Goal: Transaction & Acquisition: Obtain resource

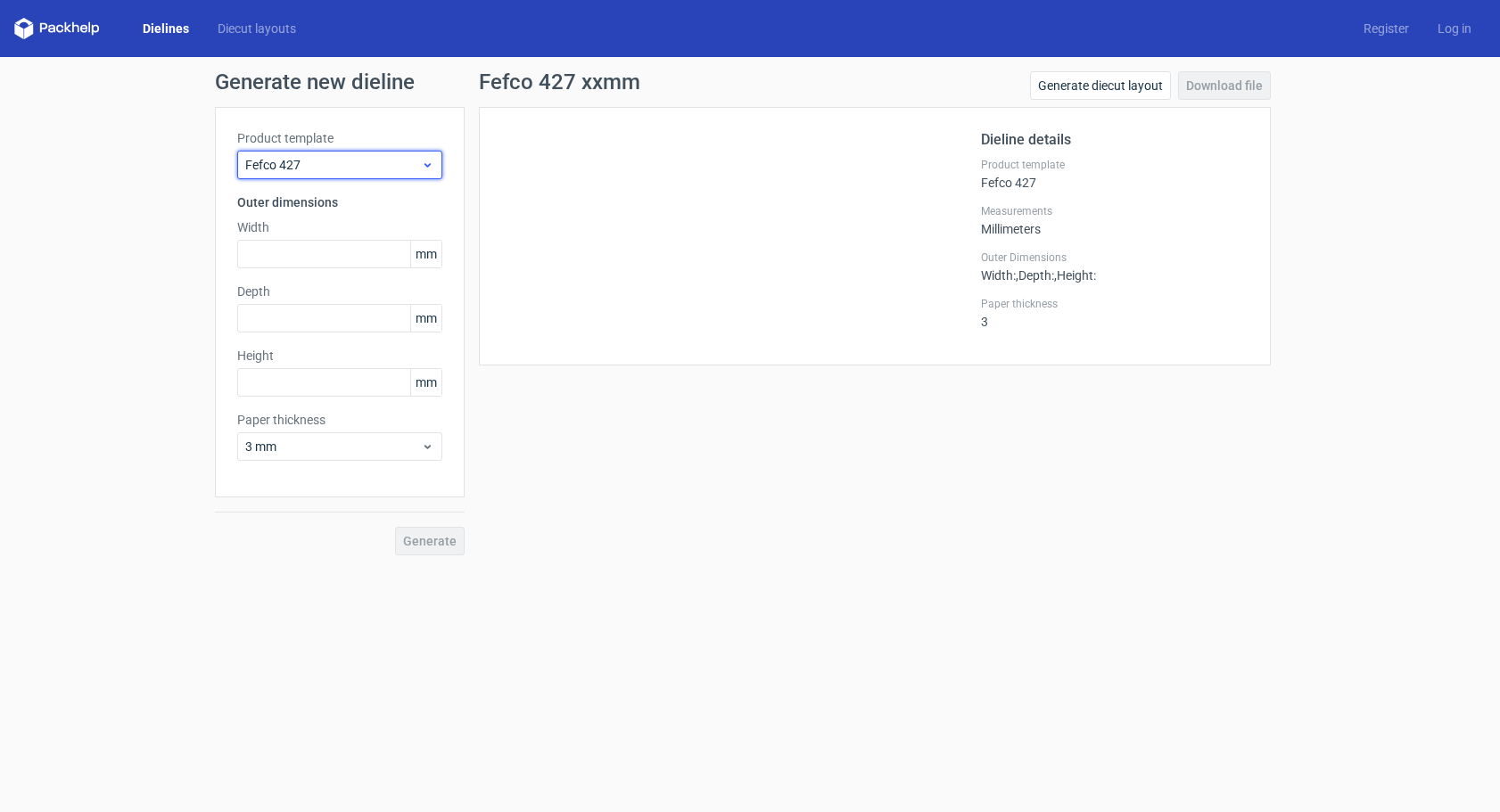
click at [288, 166] on span "Fefco 427" at bounding box center [333, 164] width 176 height 18
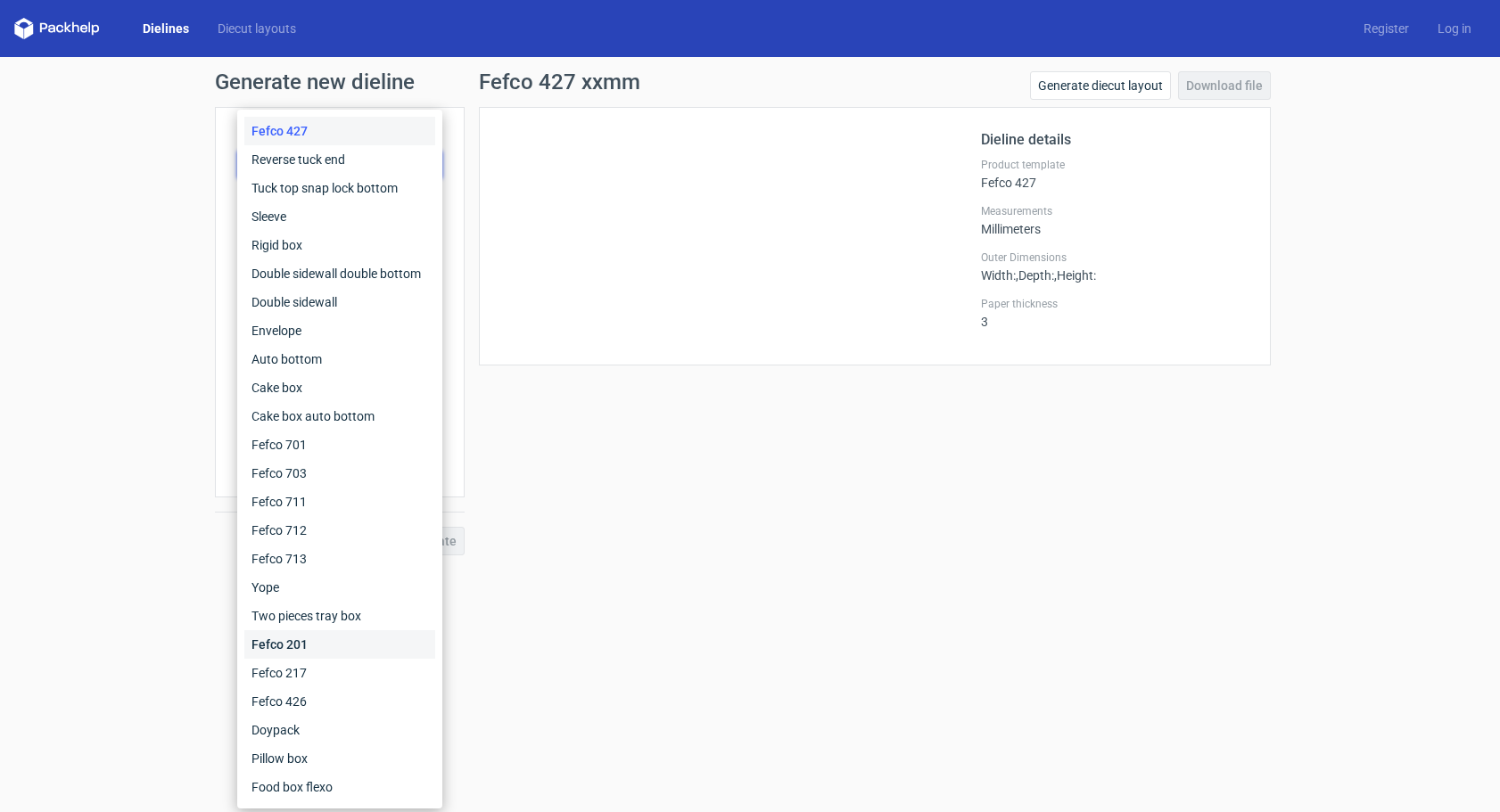
click at [341, 640] on div "Fefco 201" at bounding box center [339, 644] width 191 height 29
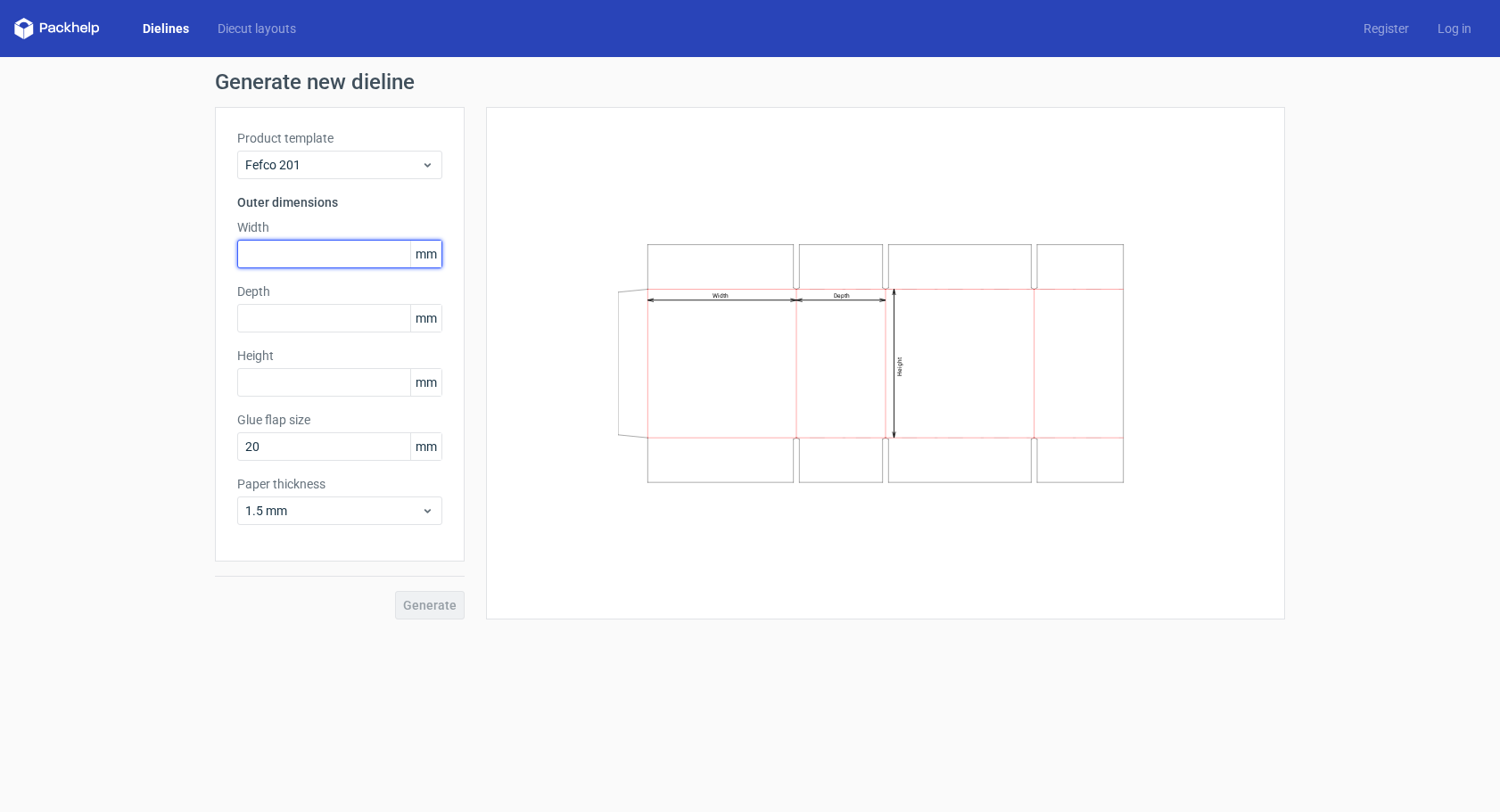
click at [297, 246] on input "text" at bounding box center [339, 254] width 205 height 29
type input "300"
type input "200"
type input "150"
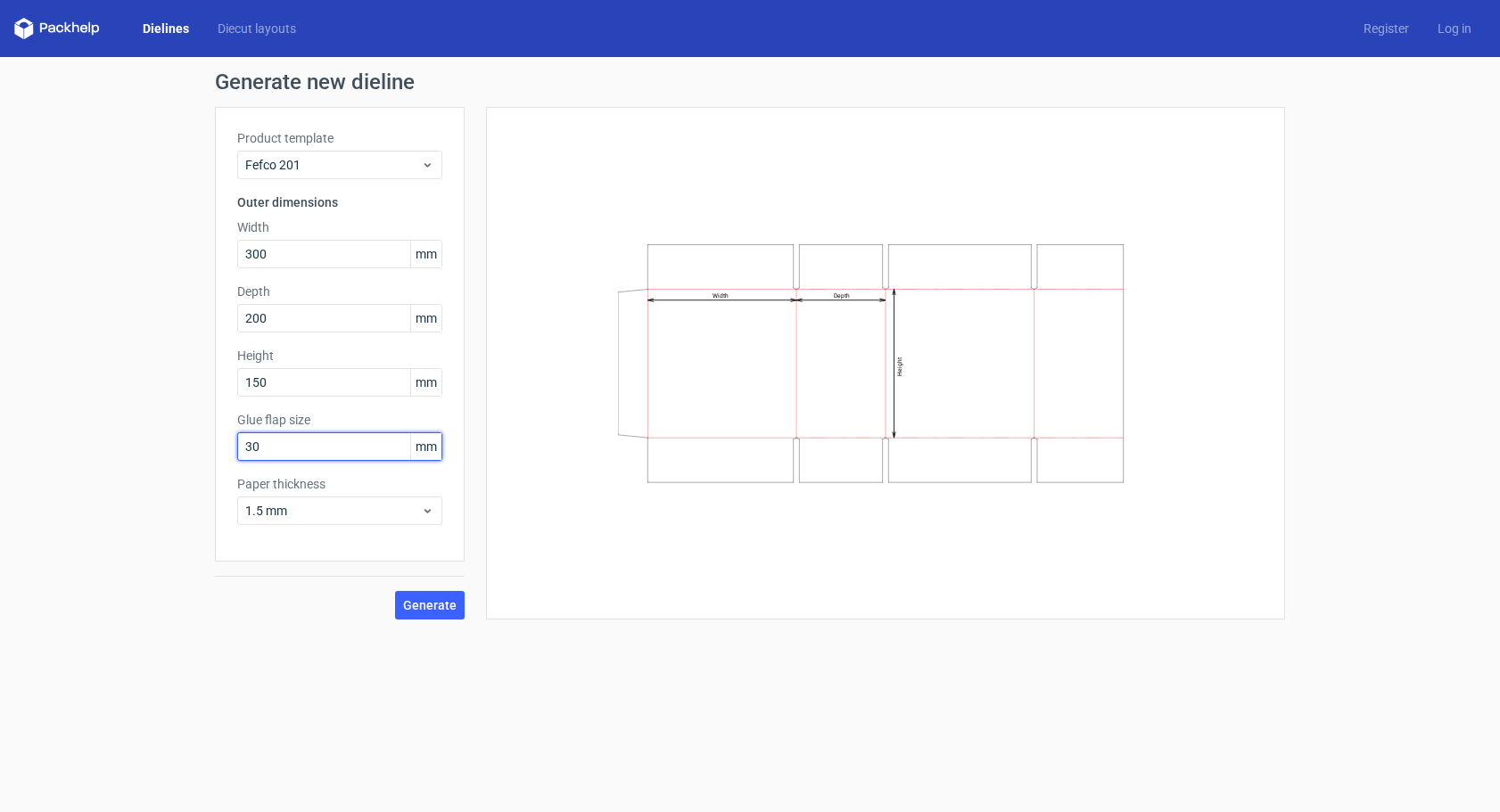
type input "30"
click at [395, 517] on span "1.5 mm" at bounding box center [333, 510] width 176 height 18
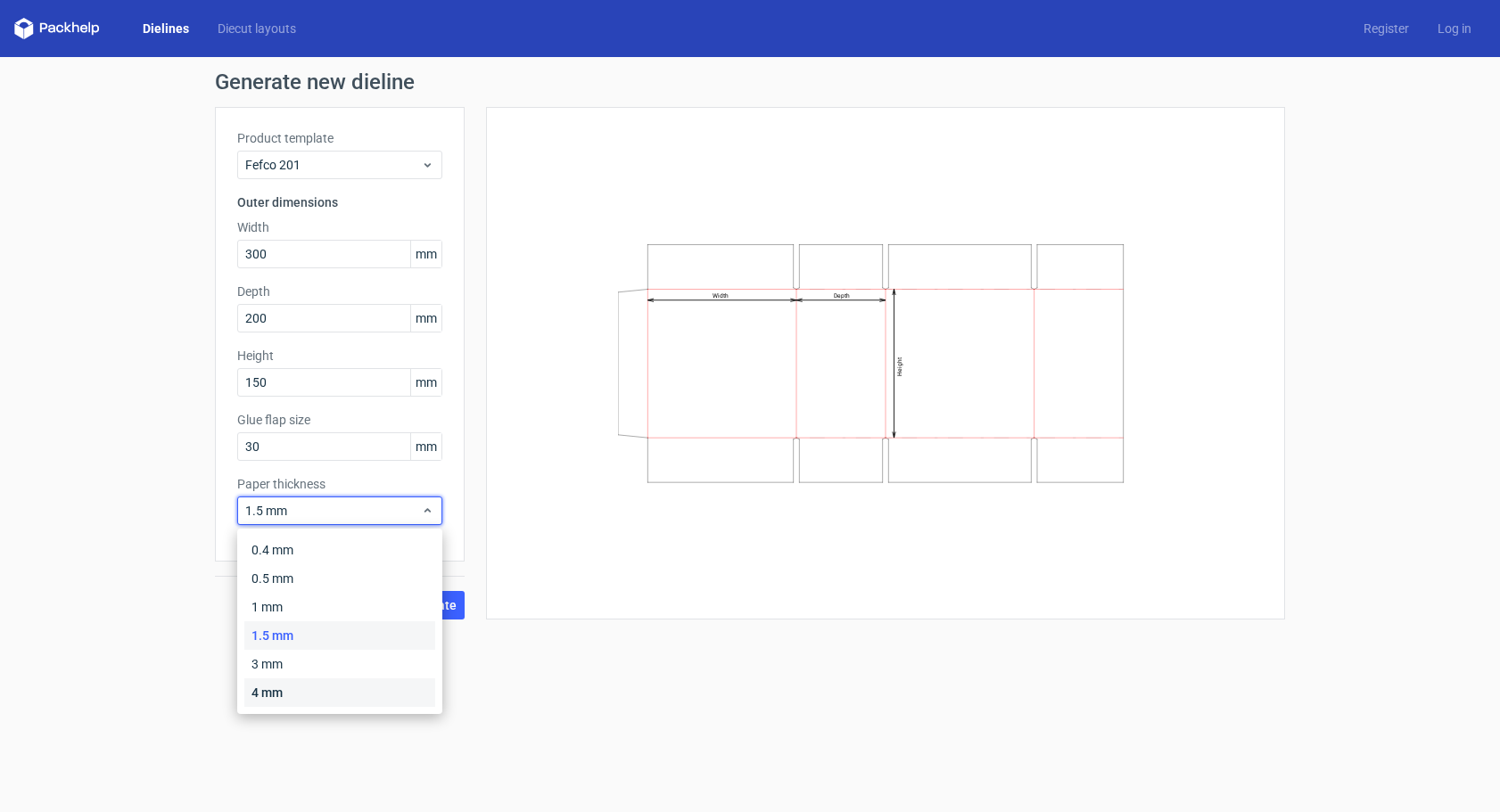
click at [297, 698] on div "4 mm" at bounding box center [339, 692] width 191 height 29
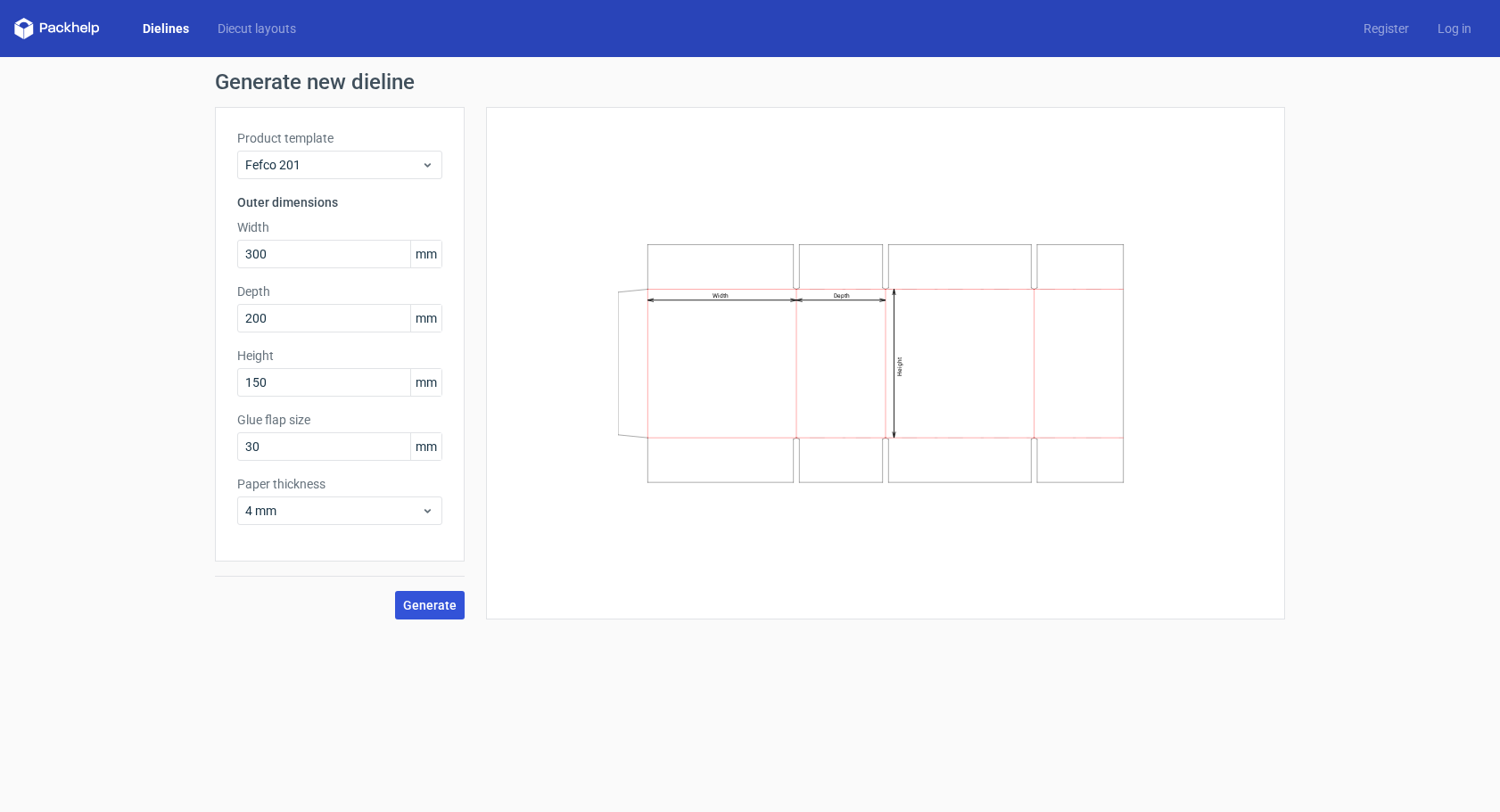
click at [421, 612] on button "Generate" at bounding box center [429, 605] width 70 height 29
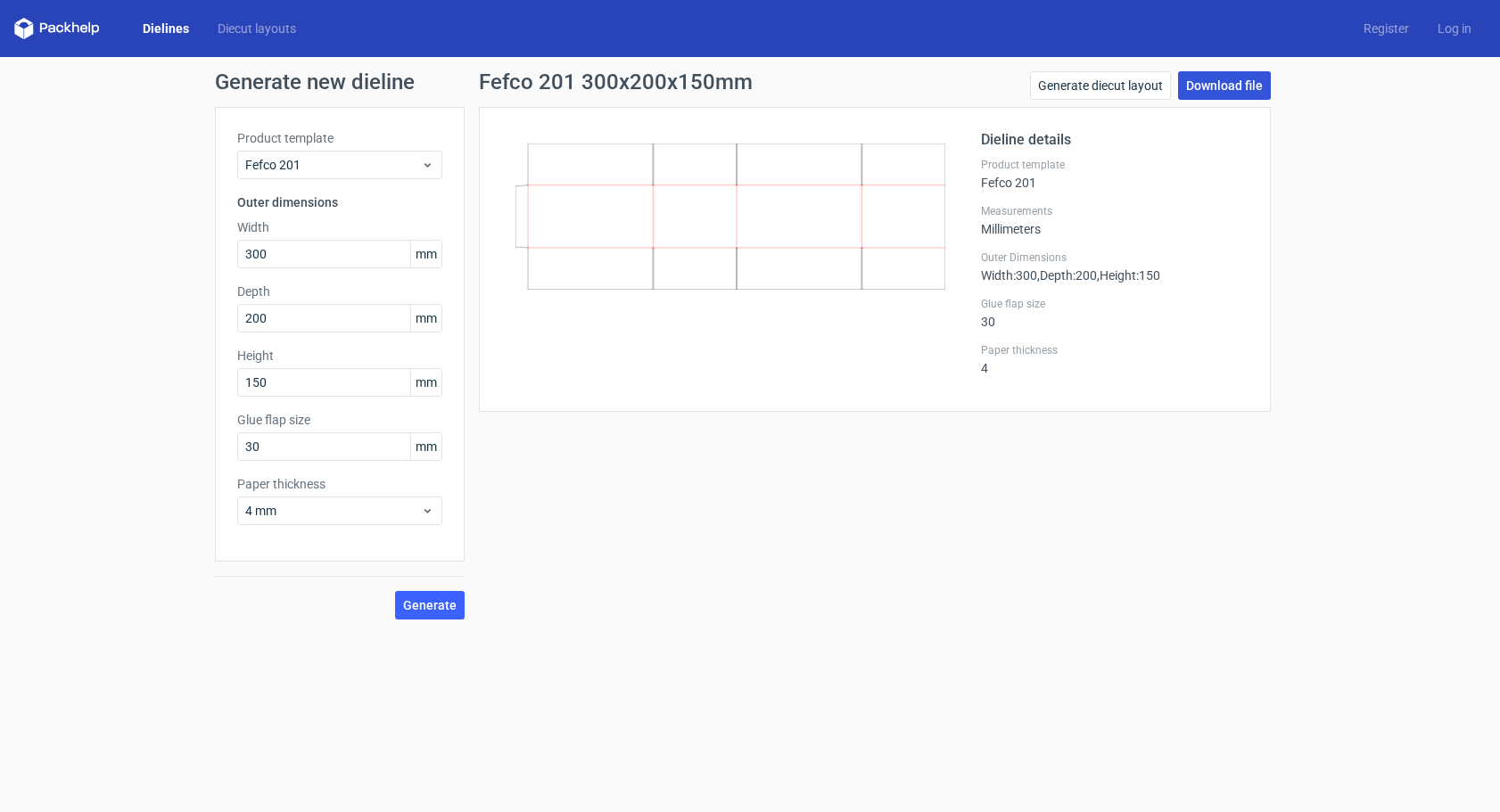
click at [1202, 90] on link "Download file" at bounding box center [1225, 85] width 93 height 29
click at [310, 150] on div "Product template Fefco 201" at bounding box center [339, 154] width 205 height 50
click at [318, 162] on span "Fefco 201" at bounding box center [333, 164] width 176 height 18
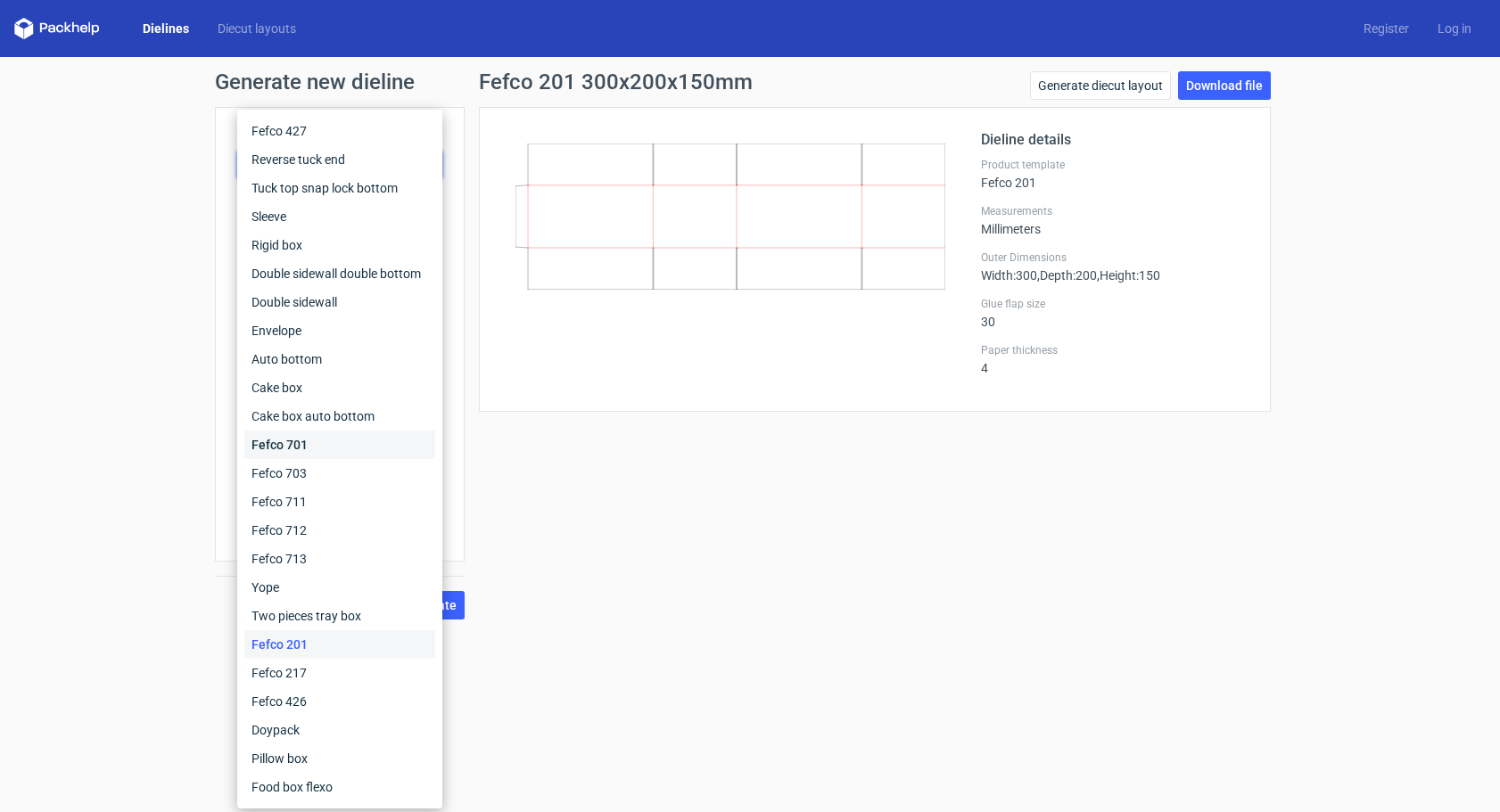
click at [337, 446] on div "Fefco 701" at bounding box center [339, 444] width 191 height 29
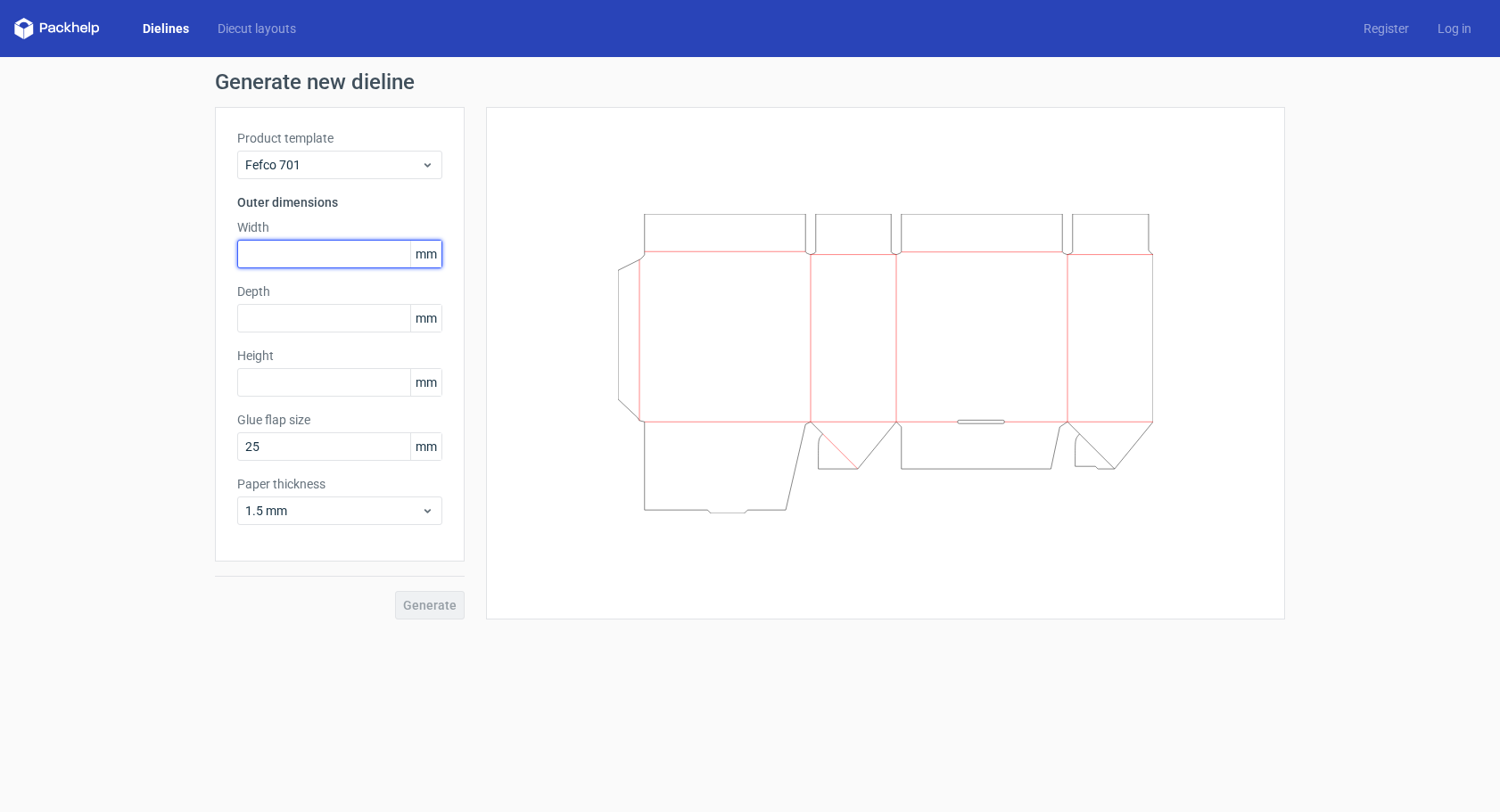
click at [310, 256] on input "text" at bounding box center [339, 254] width 205 height 29
type input "200"
click at [425, 599] on span "Generate" at bounding box center [430, 605] width 54 height 12
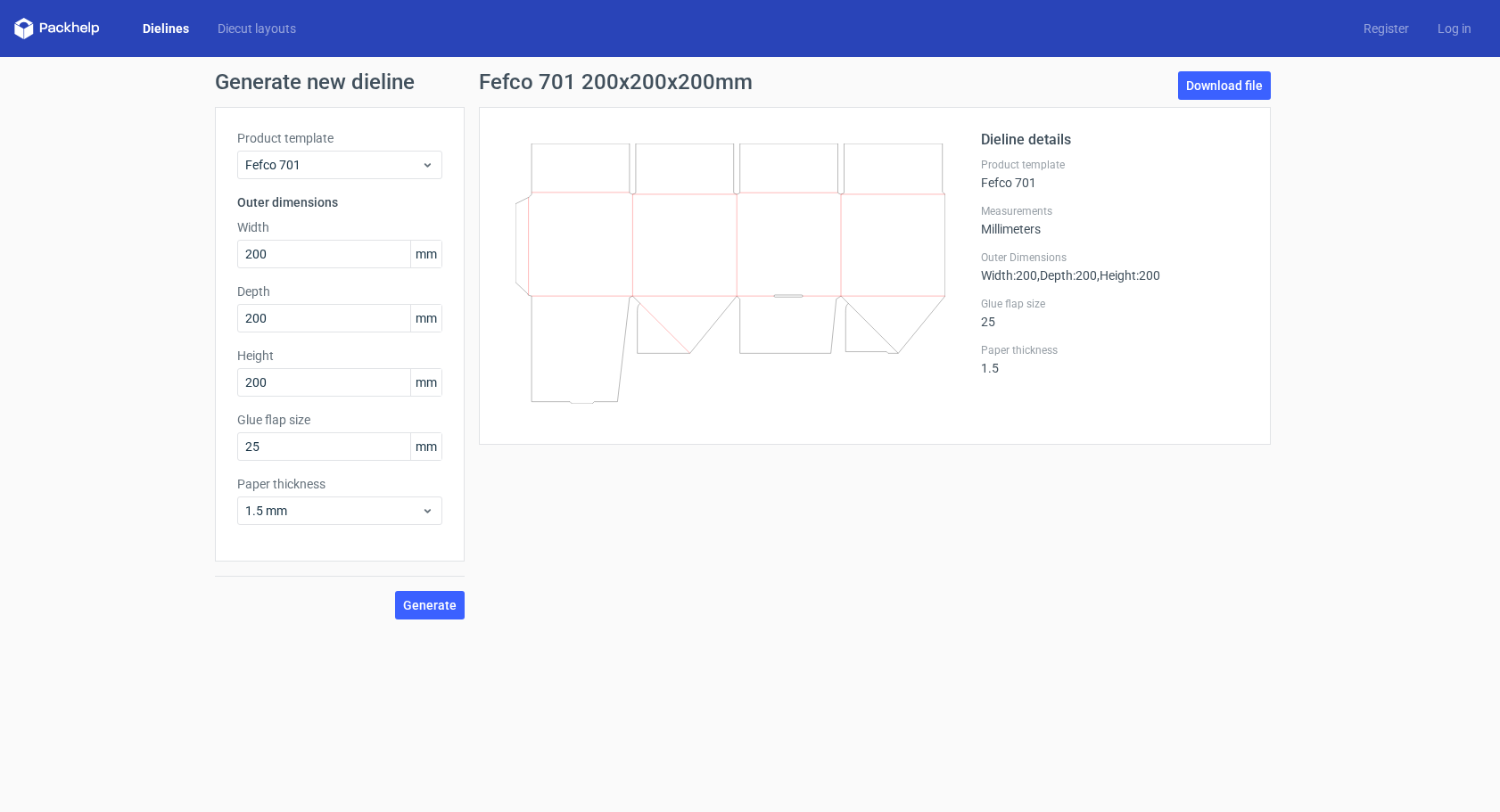
click at [306, 150] on div "Product template Fefco 701" at bounding box center [339, 154] width 205 height 50
click at [296, 167] on span "Fefco 701" at bounding box center [333, 164] width 176 height 18
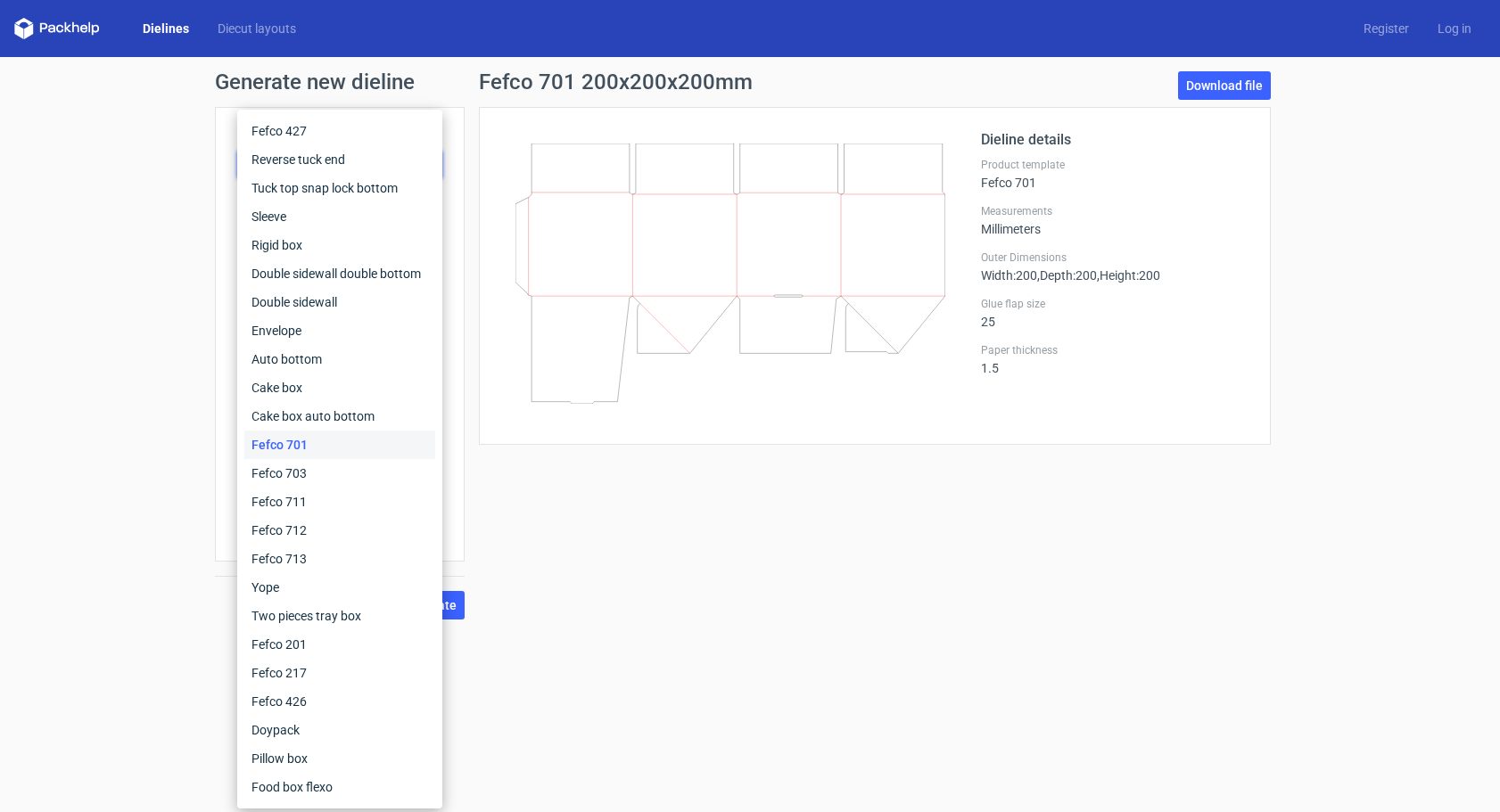
click at [868, 570] on div "Fefco 701 200x200x200mm Download file Dieline details Product template Fefco 70…" at bounding box center [875, 346] width 821 height 548
